Goal: Transaction & Acquisition: Book appointment/travel/reservation

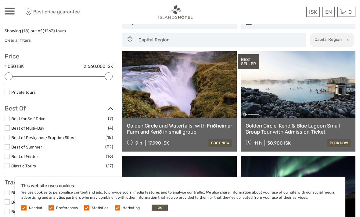
scroll to position [44, 0]
click at [199, 100] on link at bounding box center [179, 84] width 114 height 67
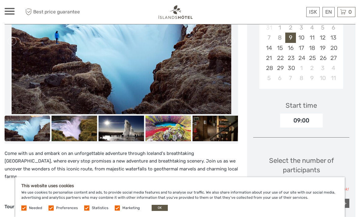
scroll to position [153, 0]
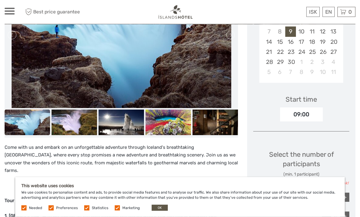
click at [130, 126] on img at bounding box center [121, 123] width 45 height 26
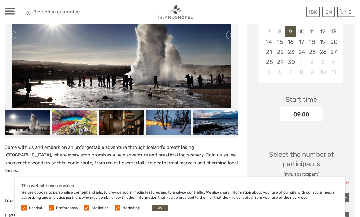
scroll to position [153, 0]
click at [126, 132] on img at bounding box center [121, 123] width 45 height 26
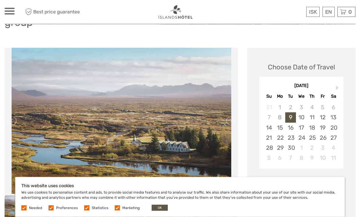
scroll to position [66, 0]
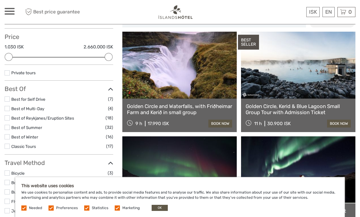
click at [200, 79] on link at bounding box center [179, 65] width 114 height 67
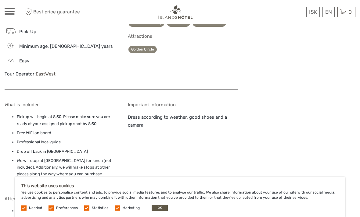
scroll to position [810, 0]
click at [158, 211] on button "OK" at bounding box center [160, 208] width 16 height 6
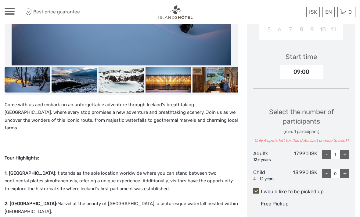
scroll to position [0, 0]
